Goal: Task Accomplishment & Management: Manage account settings

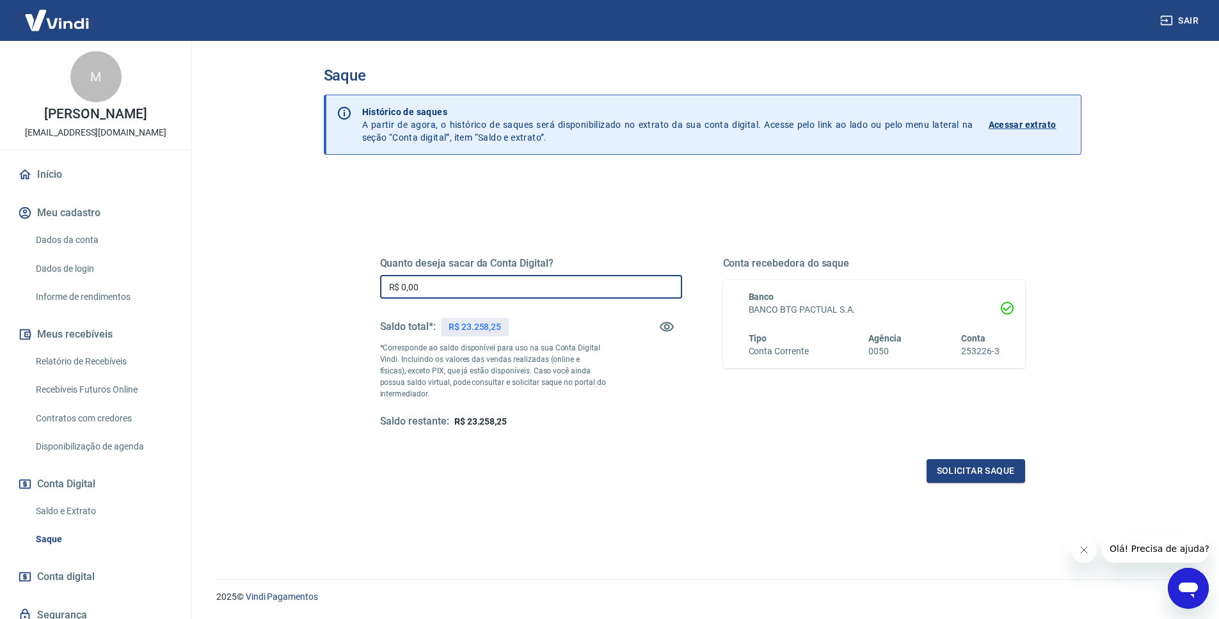
click at [528, 290] on input "R$ 0,00" at bounding box center [531, 287] width 302 height 24
type input "R$ 22.258,25"
click at [953, 468] on button "Solicitar saque" at bounding box center [975, 471] width 99 height 24
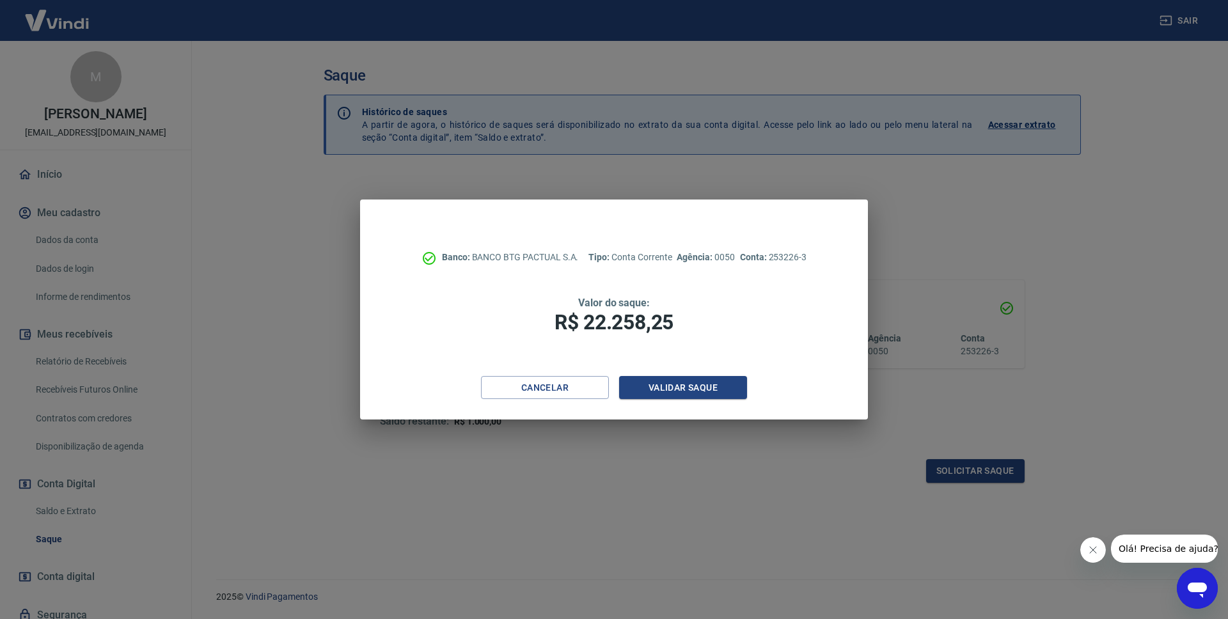
click at [705, 373] on div "Banco: BANCO BTG PACTUAL S.A. Tipo: Conta Corrente Agência: 0050 Conta: 253226-…" at bounding box center [614, 288] width 508 height 177
click at [702, 386] on button "Validar saque" at bounding box center [683, 388] width 128 height 24
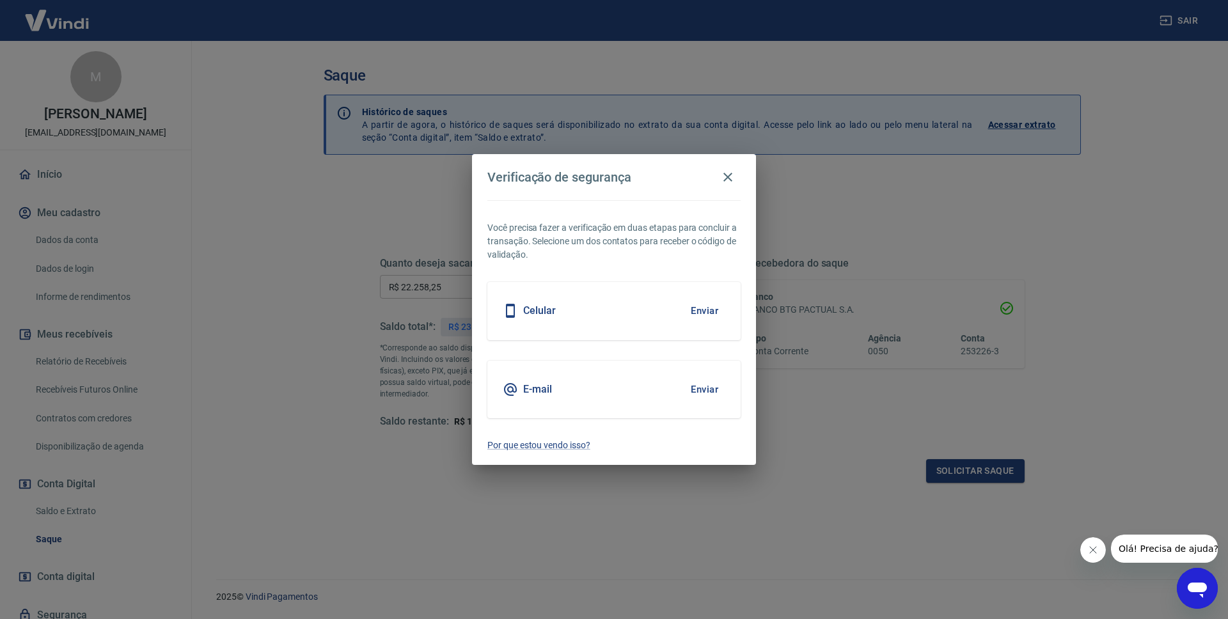
click at [708, 386] on button "Enviar" at bounding box center [705, 389] width 42 height 27
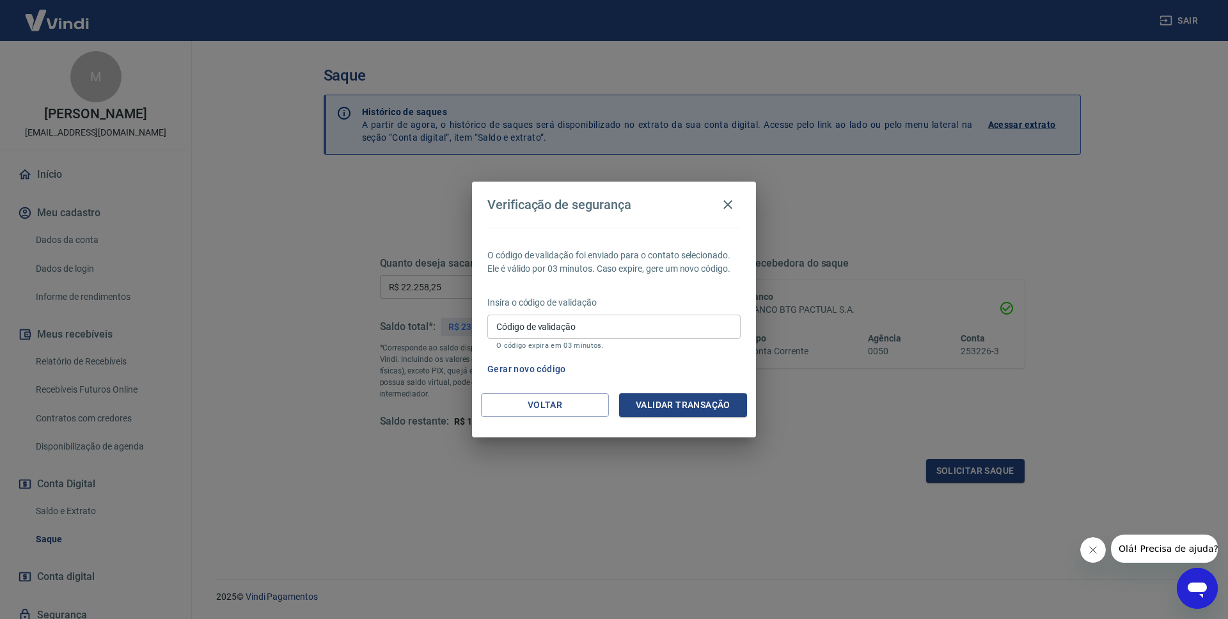
click at [630, 335] on input "Código de validação" at bounding box center [614, 327] width 253 height 24
click at [722, 391] on div "O código de validação foi enviado para o contato selecionado. Ele é válido por …" at bounding box center [614, 311] width 284 height 166
click at [726, 399] on button "Validar transação" at bounding box center [683, 405] width 128 height 24
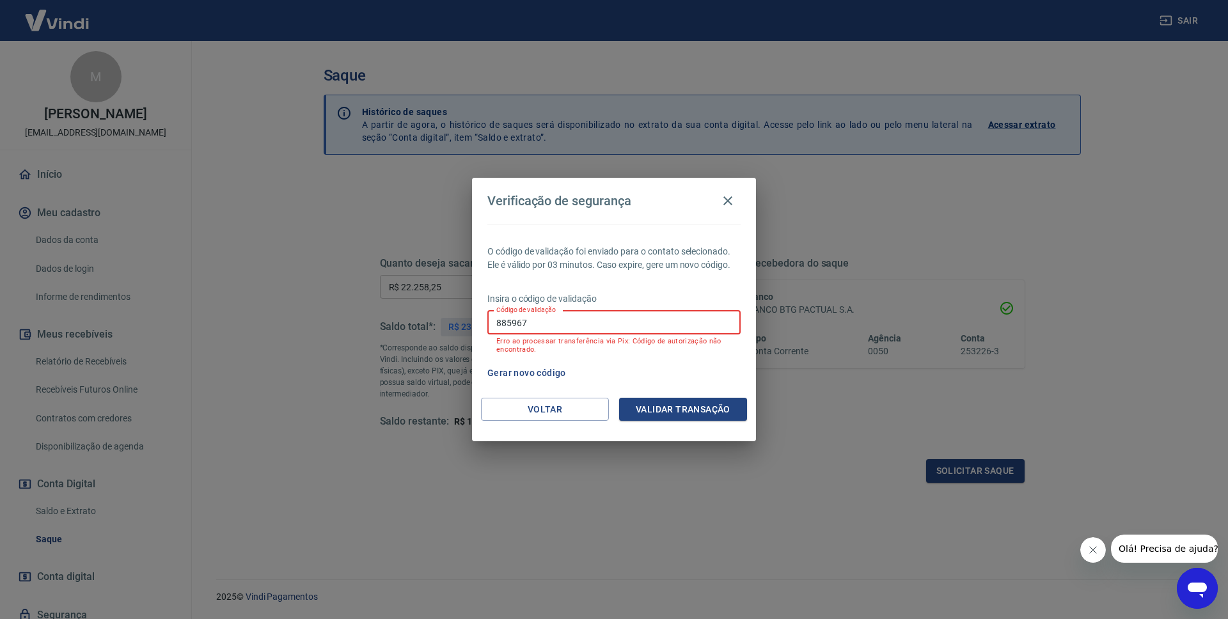
drag, startPoint x: 644, startPoint y: 325, endPoint x: 449, endPoint y: 324, distance: 194.5
click at [449, 324] on div "Verificação de segurança O código de validação foi enviado para o contato selec…" at bounding box center [614, 309] width 1228 height 619
paste input "46878"
type input "468787"
click at [665, 406] on button "Validar transação" at bounding box center [683, 410] width 128 height 24
